Goal: Information Seeking & Learning: Learn about a topic

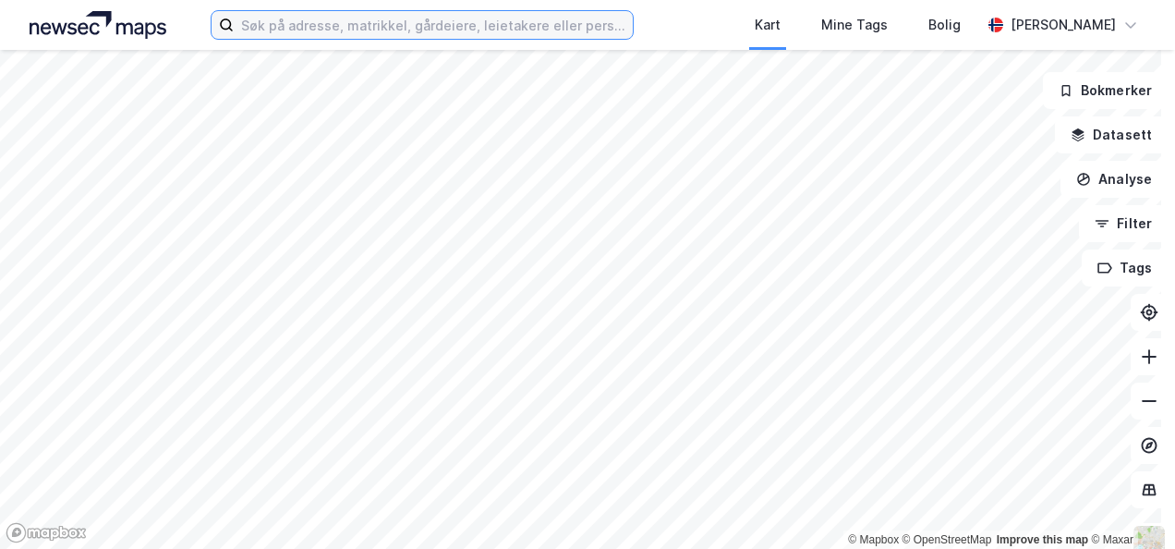
click at [263, 27] on input at bounding box center [433, 25] width 398 height 28
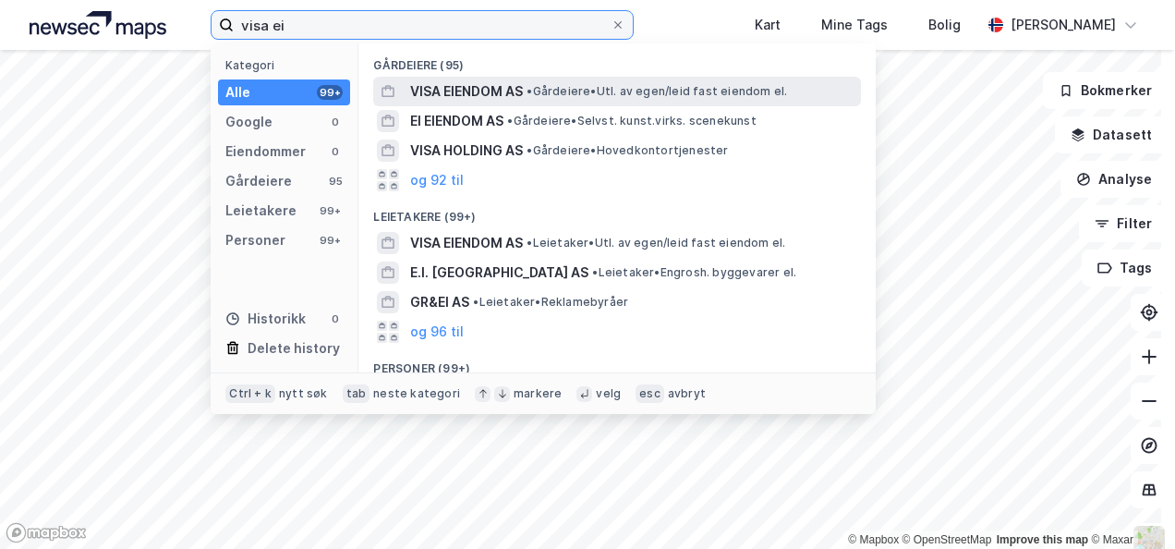
type input "visa ei"
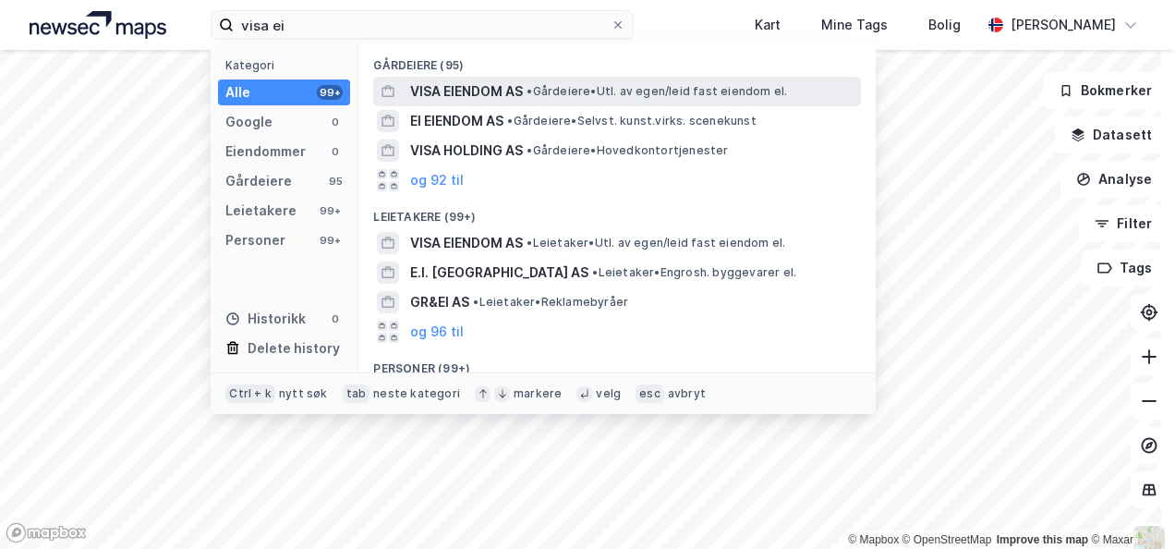
click at [452, 91] on span "VISA EIENDOM AS" at bounding box center [466, 91] width 113 height 22
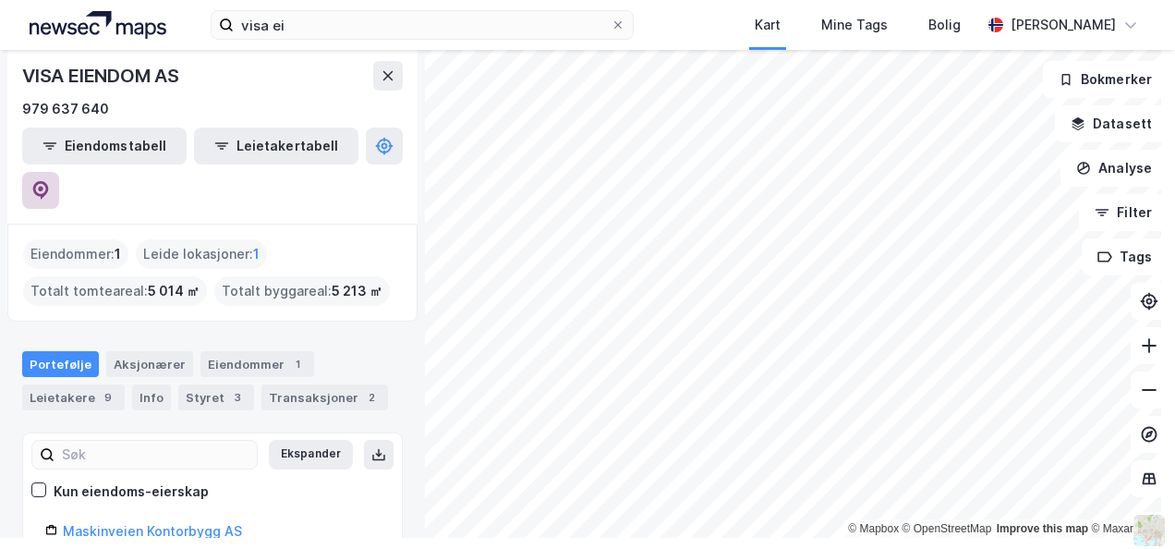
click at [49, 181] on icon at bounding box center [41, 190] width 16 height 18
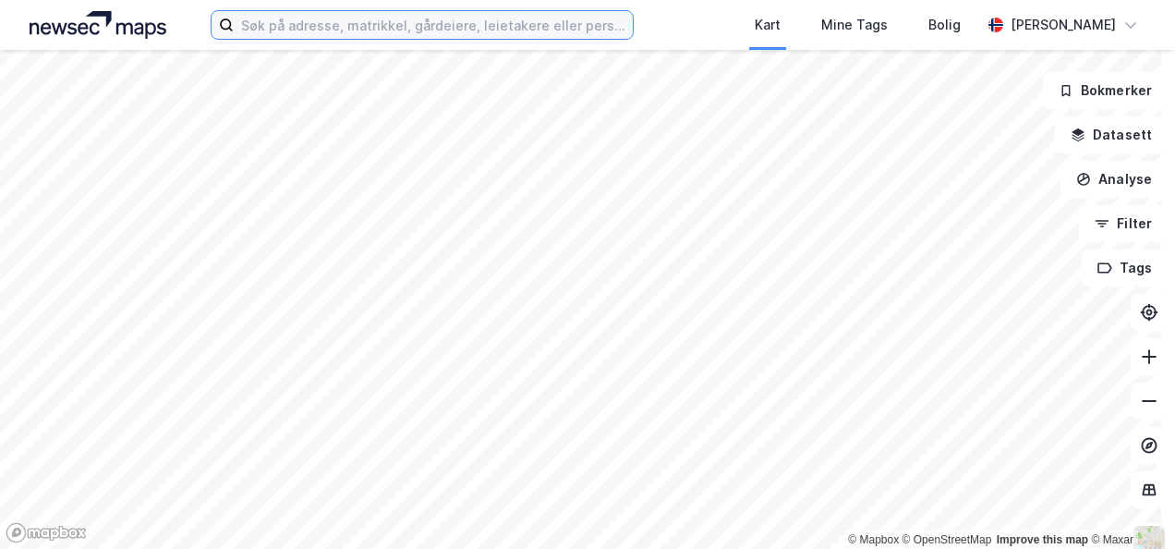
click at [305, 29] on input at bounding box center [433, 25] width 398 height 28
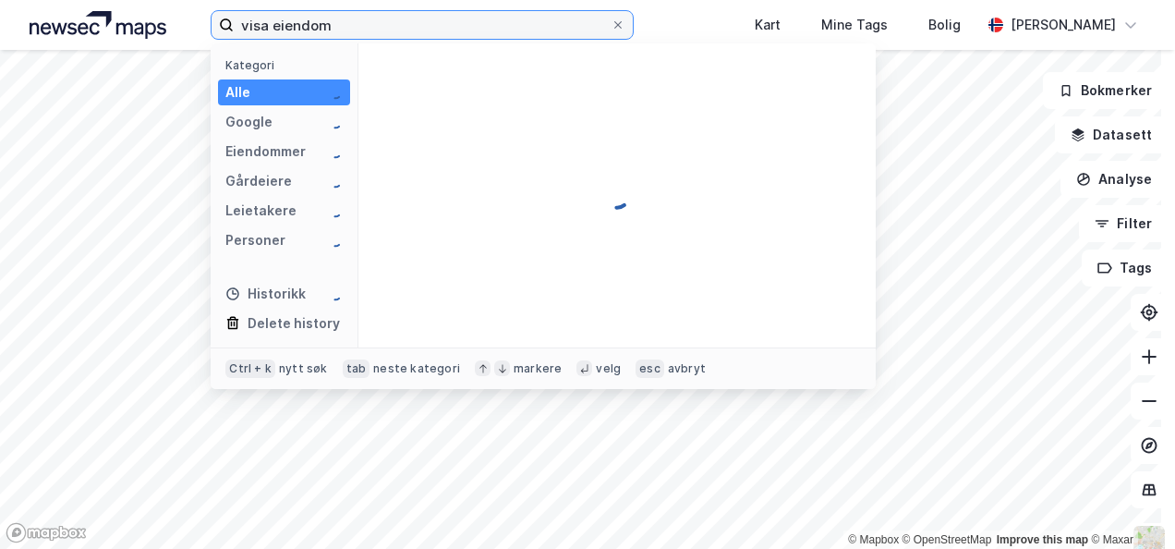
type input "visa eiendom"
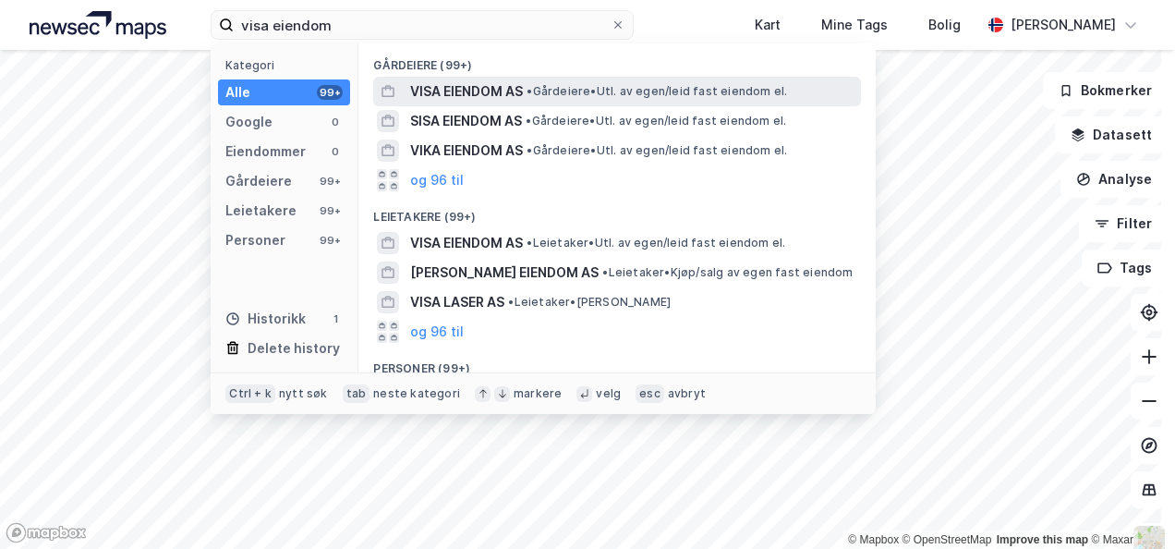
click at [432, 87] on span "VISA EIENDOM AS" at bounding box center [466, 91] width 113 height 22
